Goal: Transaction & Acquisition: Subscribe to service/newsletter

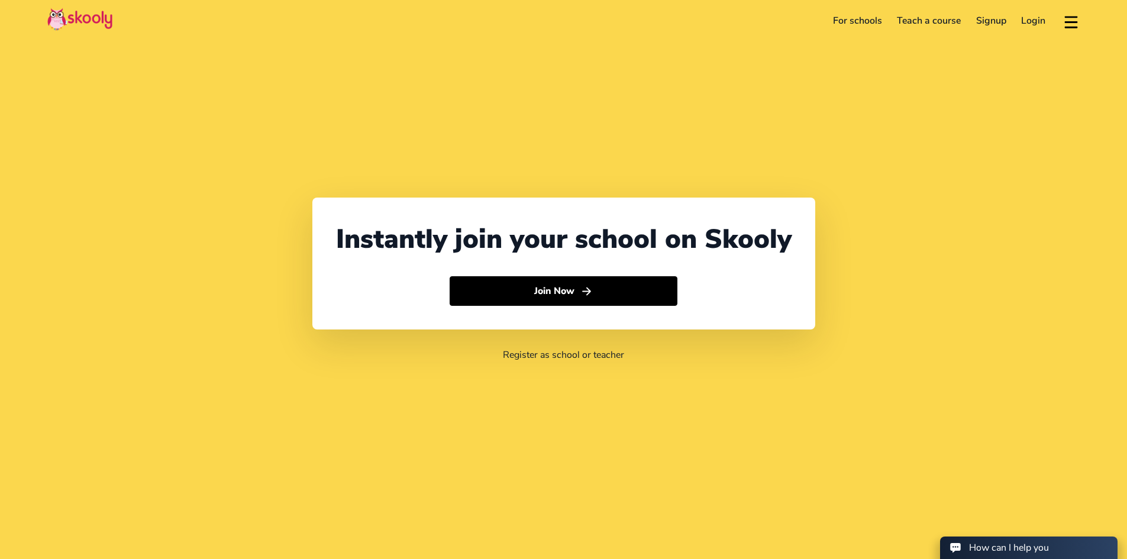
select select "972"
select select "Israel"
select select "[GEOGRAPHIC_DATA]/[GEOGRAPHIC_DATA]"
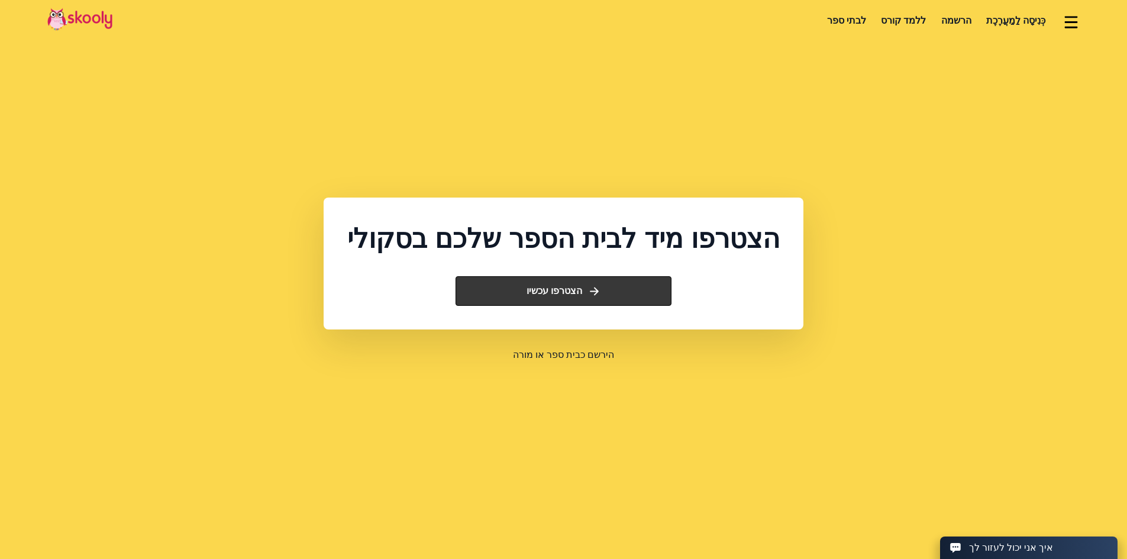
click at [535, 289] on font "הצטרפו עכשיו" at bounding box center [555, 291] width 56 height 13
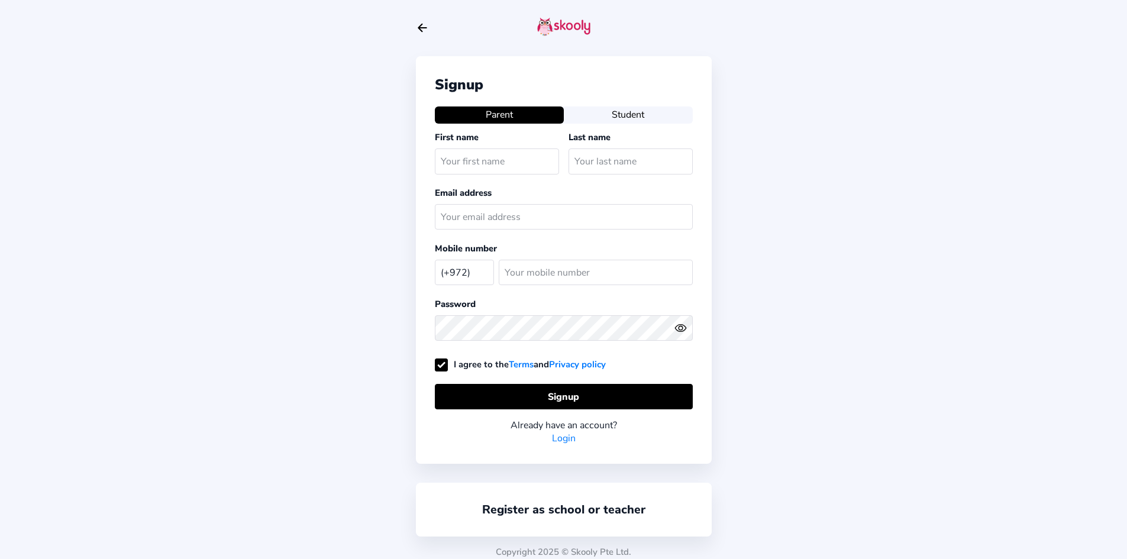
select select "IL"
type input "'\"
